Goal: Navigation & Orientation: Find specific page/section

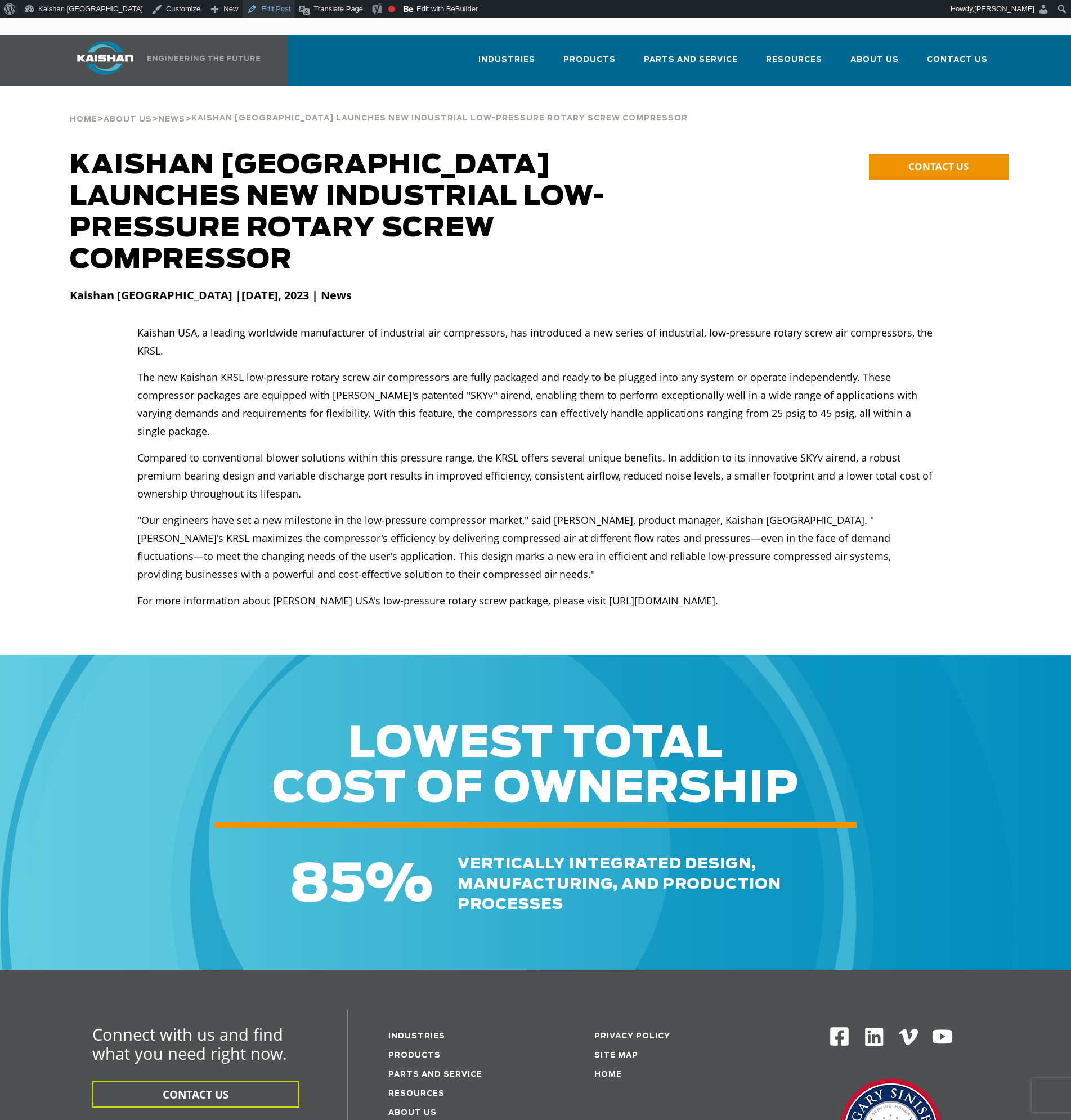
click at [243, 12] on link "Edit Post" at bounding box center [269, 9] width 52 height 18
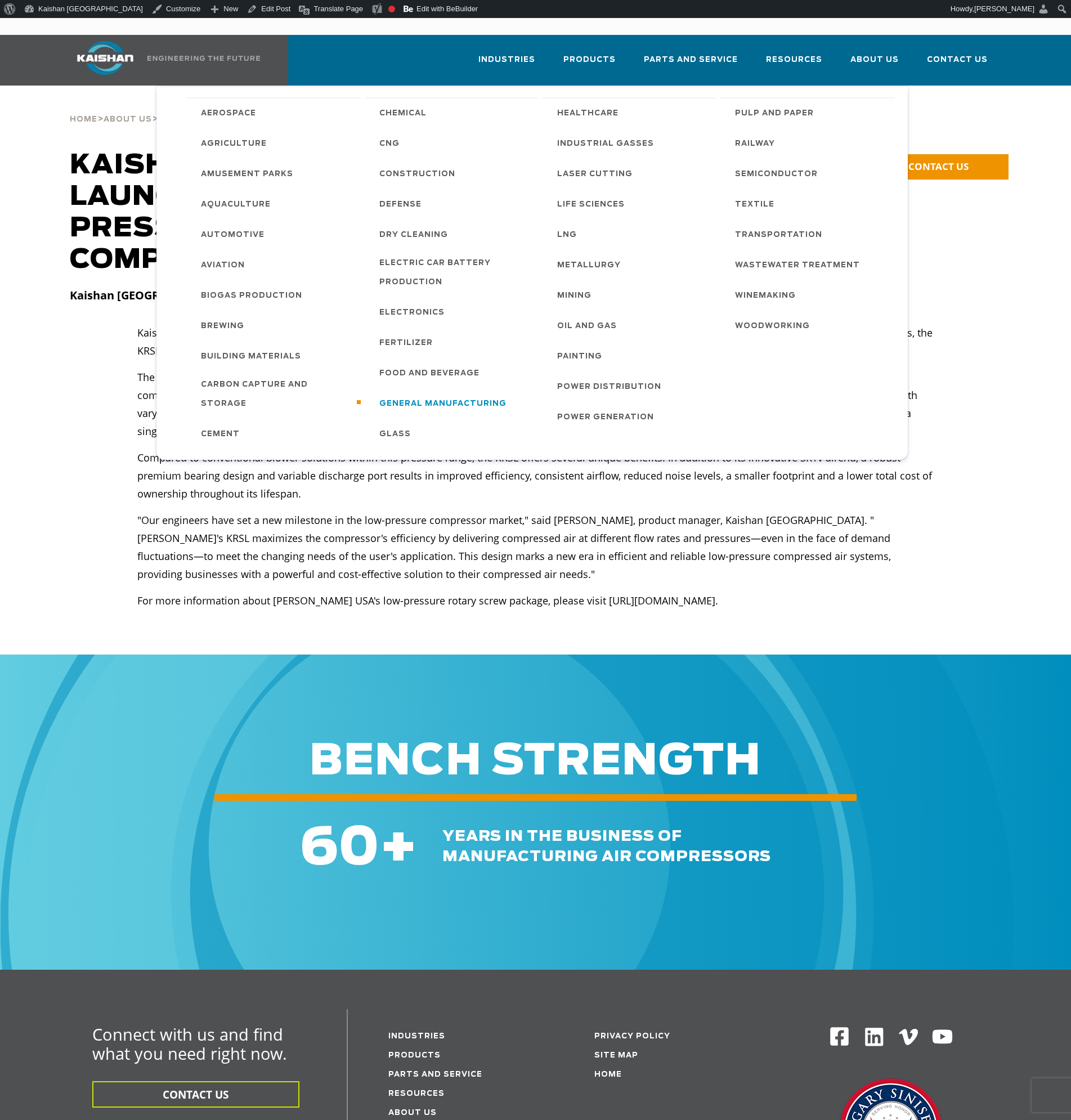
click at [412, 394] on span "General Manufacturing" at bounding box center [443, 404] width 127 height 19
